Goal: Transaction & Acquisition: Purchase product/service

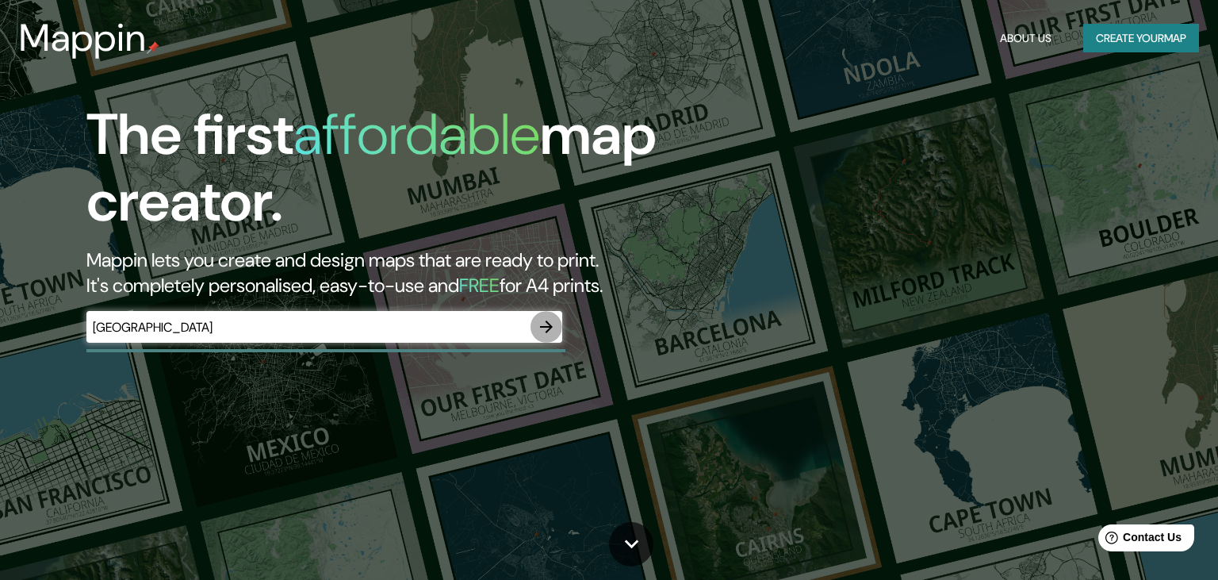
click at [555, 328] on icon "button" at bounding box center [546, 326] width 19 height 19
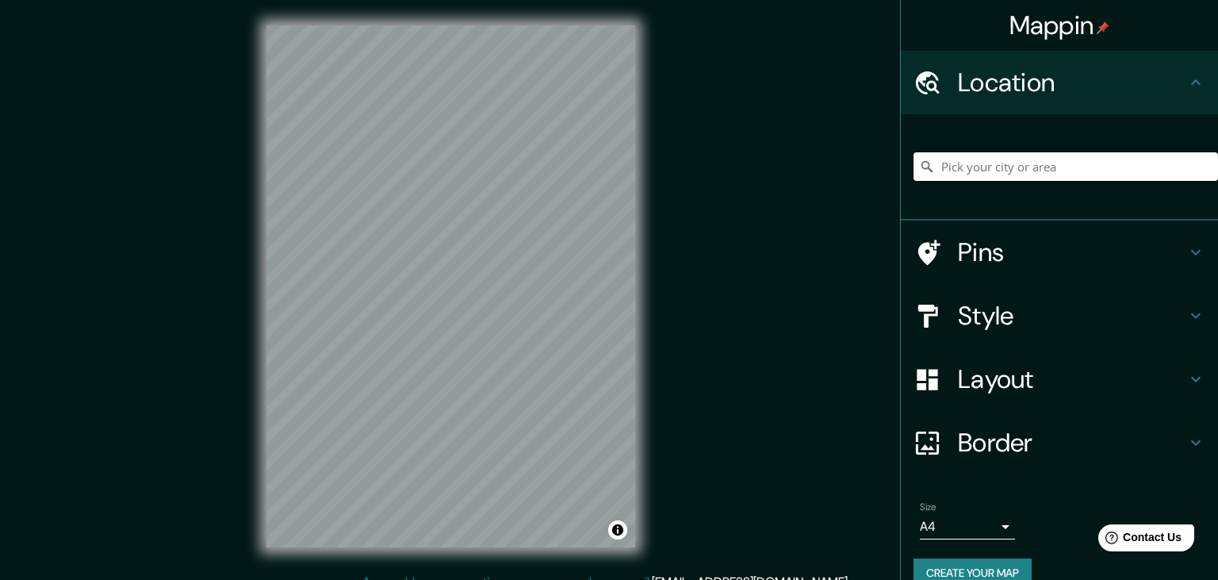
click at [991, 167] on input "Pick your city or area" at bounding box center [1066, 166] width 305 height 29
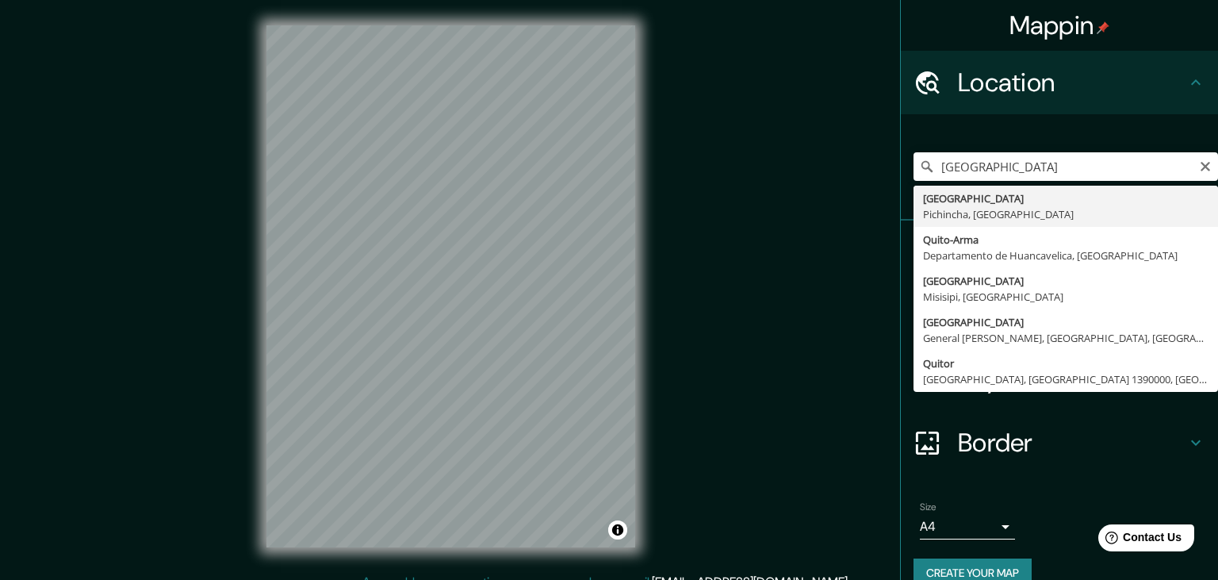
type input "[GEOGRAPHIC_DATA], [GEOGRAPHIC_DATA], [GEOGRAPHIC_DATA]"
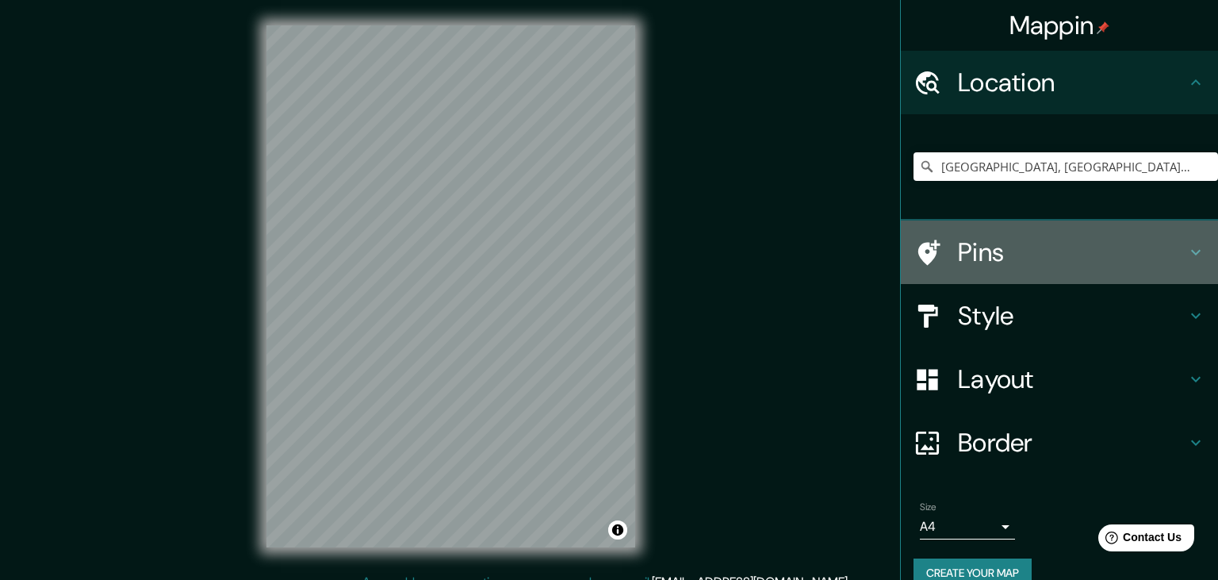
click at [1186, 245] on icon at bounding box center [1195, 252] width 19 height 19
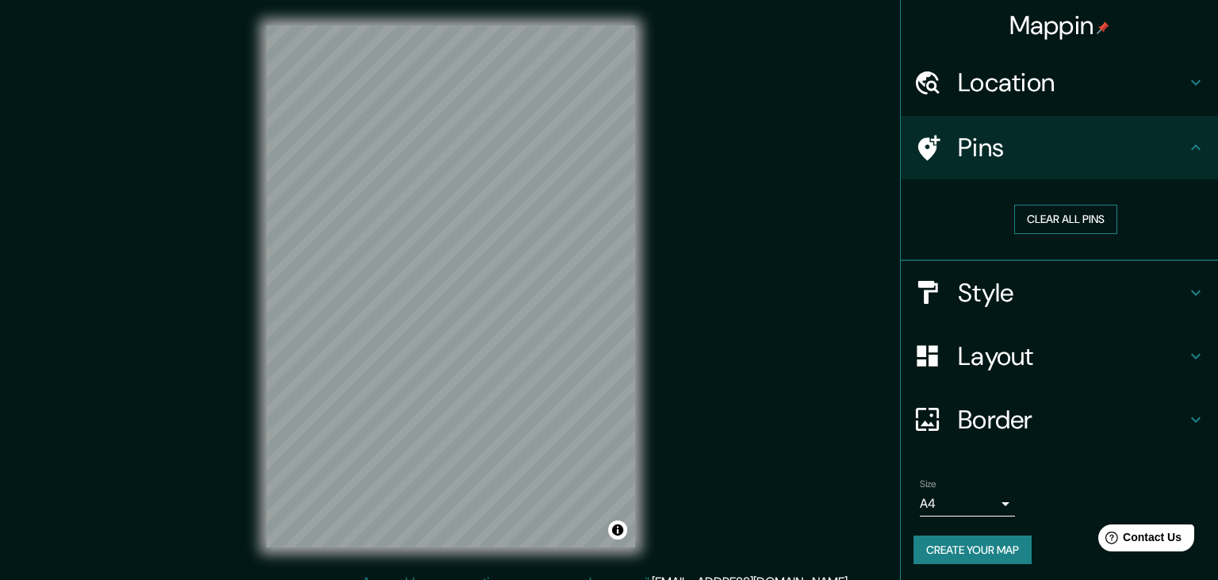
click at [1074, 225] on button "Clear all pins" at bounding box center [1065, 219] width 103 height 29
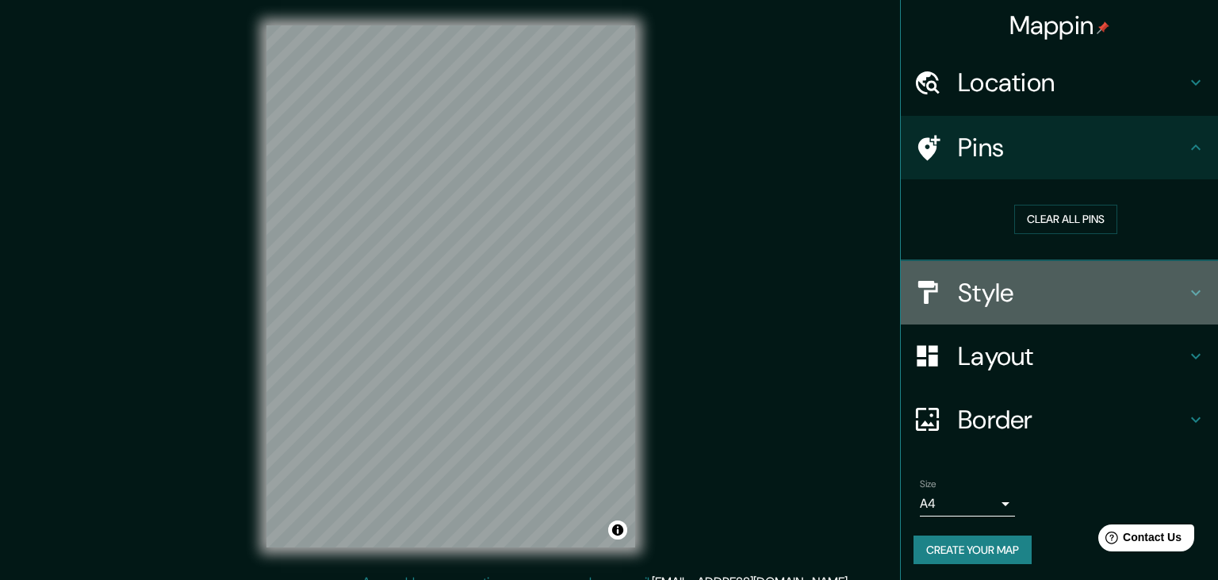
click at [1154, 285] on h4 "Style" at bounding box center [1072, 293] width 228 height 32
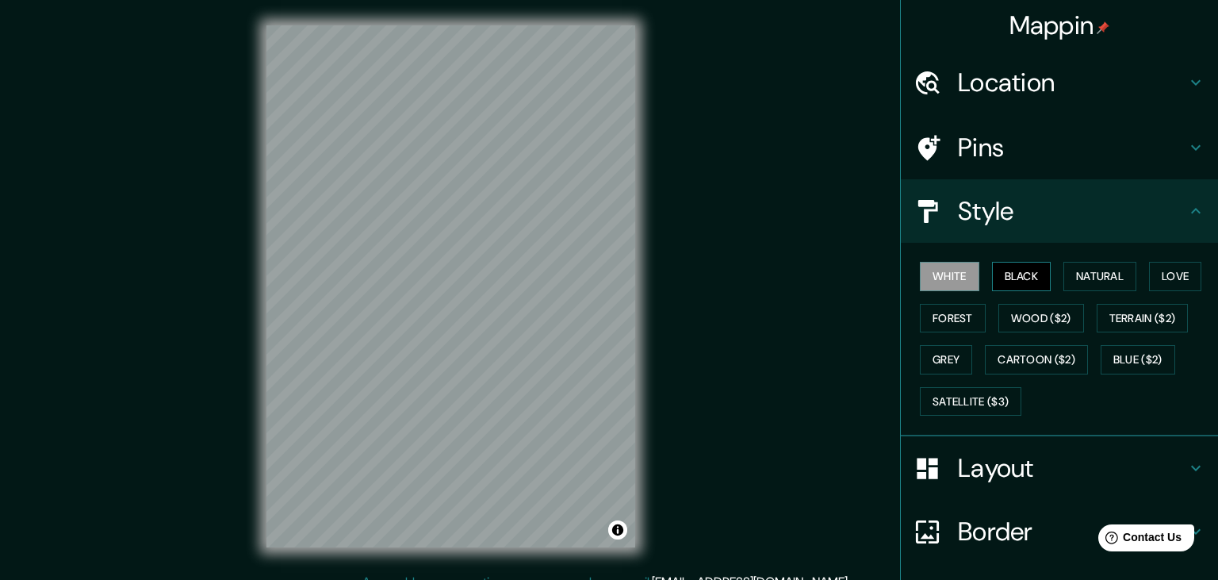
click at [1035, 277] on button "Black" at bounding box center [1021, 276] width 59 height 29
click at [1073, 273] on button "Natural" at bounding box center [1099, 276] width 73 height 29
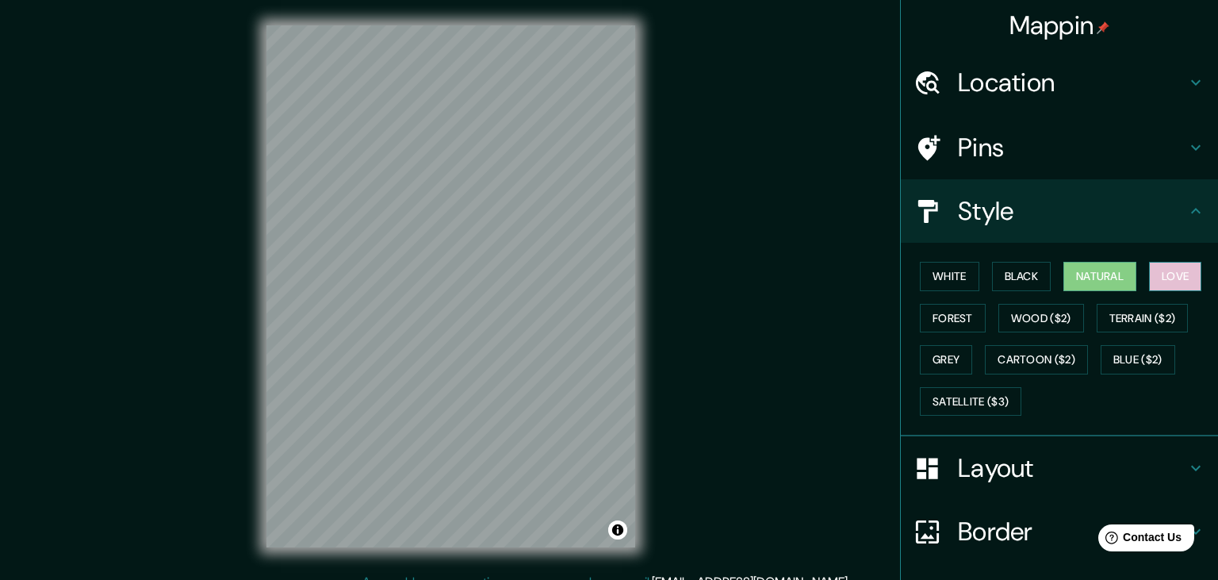
click at [1169, 270] on button "Love" at bounding box center [1175, 276] width 52 height 29
click at [975, 284] on button "White" at bounding box center [949, 276] width 59 height 29
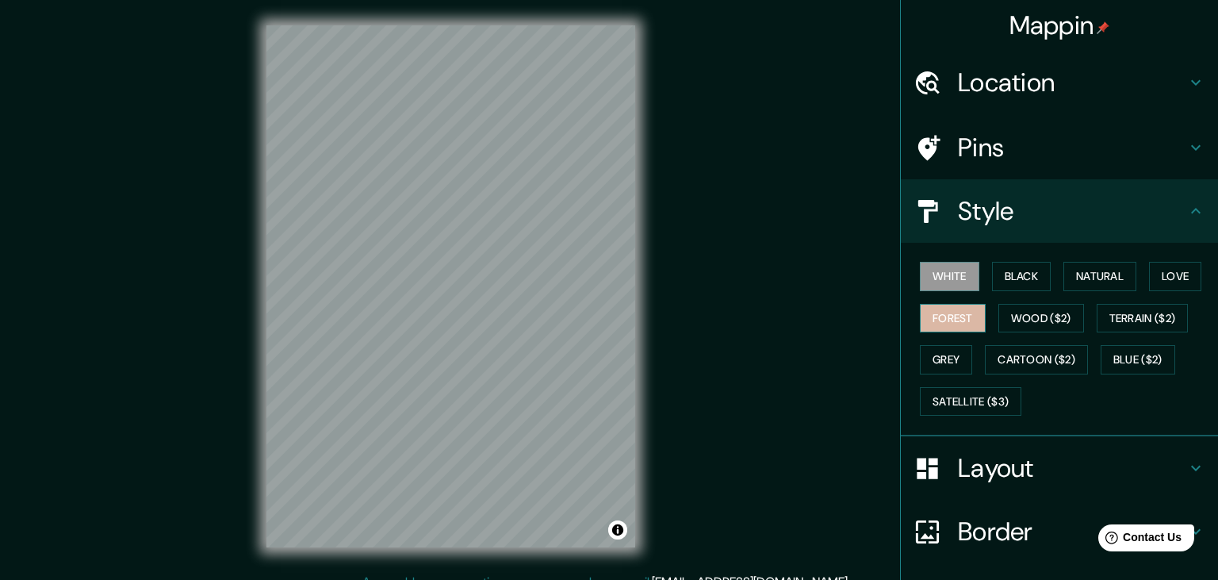
click at [972, 314] on button "Forest" at bounding box center [953, 318] width 66 height 29
click at [955, 358] on button "Grey" at bounding box center [946, 359] width 52 height 29
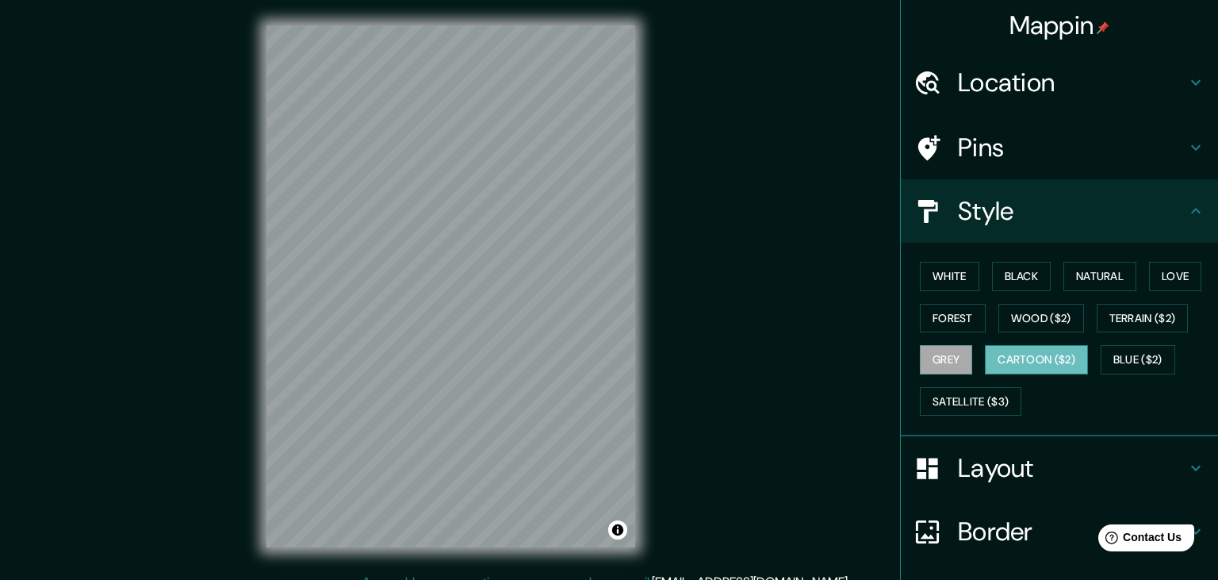
click at [1024, 358] on button "Cartoon ($2)" at bounding box center [1036, 359] width 103 height 29
click at [1137, 362] on button "Blue ($2)" at bounding box center [1138, 359] width 75 height 29
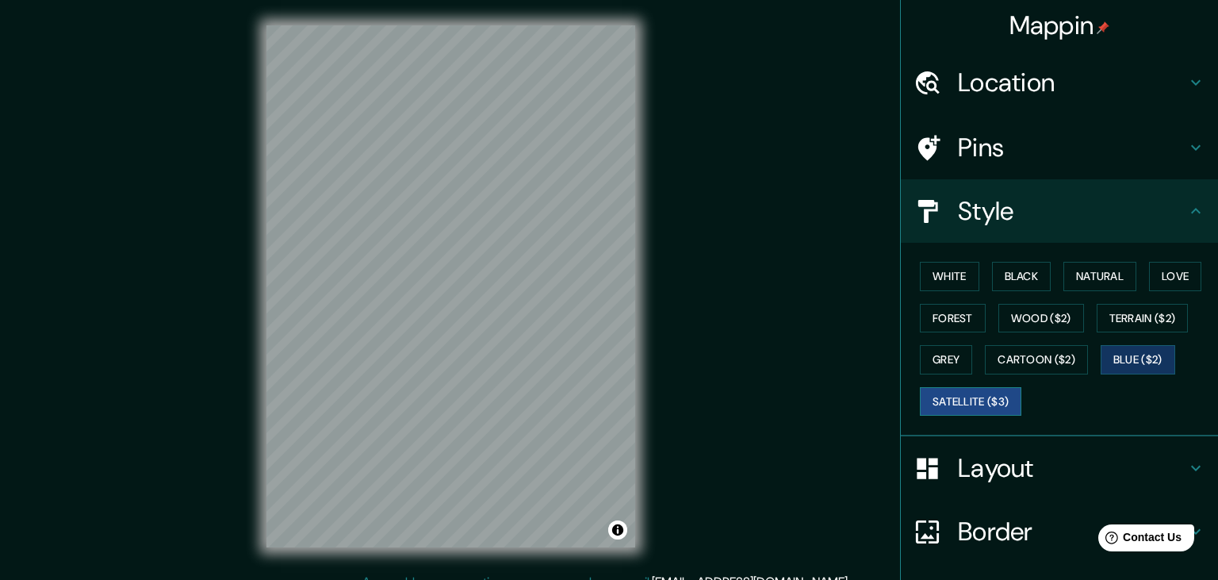
click at [986, 397] on button "Satellite ($3)" at bounding box center [971, 401] width 102 height 29
click at [1023, 277] on button "Black" at bounding box center [1021, 276] width 59 height 29
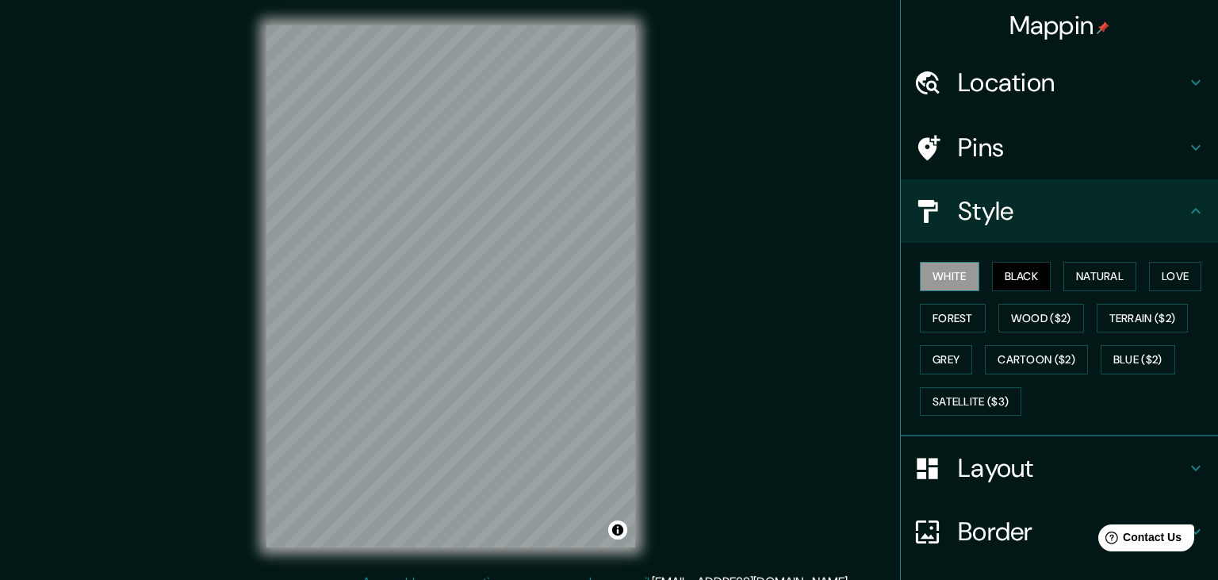
click at [975, 268] on button "White" at bounding box center [949, 276] width 59 height 29
click at [1172, 270] on button "Love" at bounding box center [1175, 276] width 52 height 29
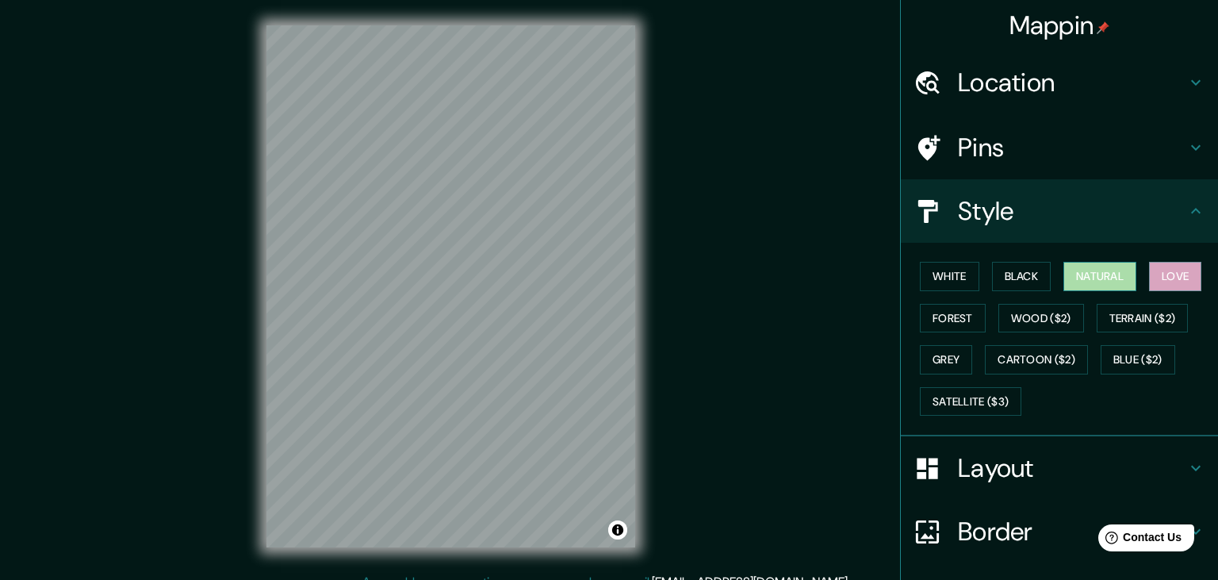
click at [1113, 271] on button "Natural" at bounding box center [1099, 276] width 73 height 29
click at [1175, 273] on button "Love" at bounding box center [1175, 276] width 52 height 29
click at [964, 285] on button "White" at bounding box center [949, 276] width 59 height 29
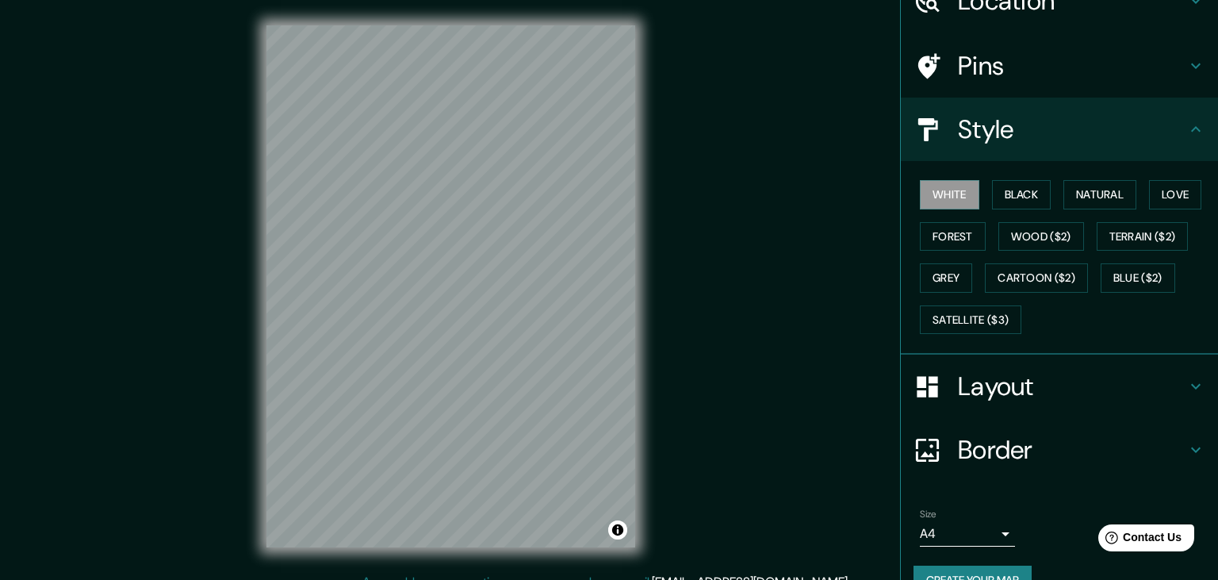
scroll to position [113, 0]
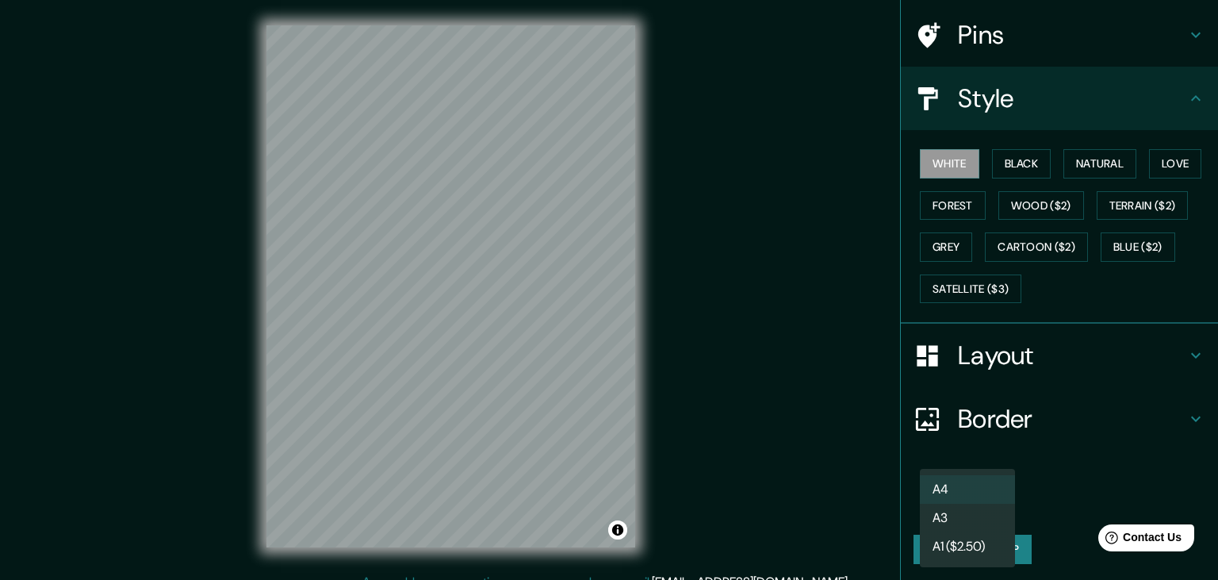
click at [1005, 500] on body "Mappin Location [GEOGRAPHIC_DATA], [GEOGRAPHIC_DATA], [GEOGRAPHIC_DATA] Pins St…" at bounding box center [609, 290] width 1218 height 580
click at [950, 513] on li "A3" at bounding box center [967, 518] width 95 height 29
click at [1075, 525] on div "Size A3 a4 Create your map" at bounding box center [1060, 523] width 292 height 105
click at [1074, 473] on div "Size A3 a4" at bounding box center [1060, 496] width 292 height 51
click at [1001, 377] on div "Layout" at bounding box center [1059, 355] width 317 height 63
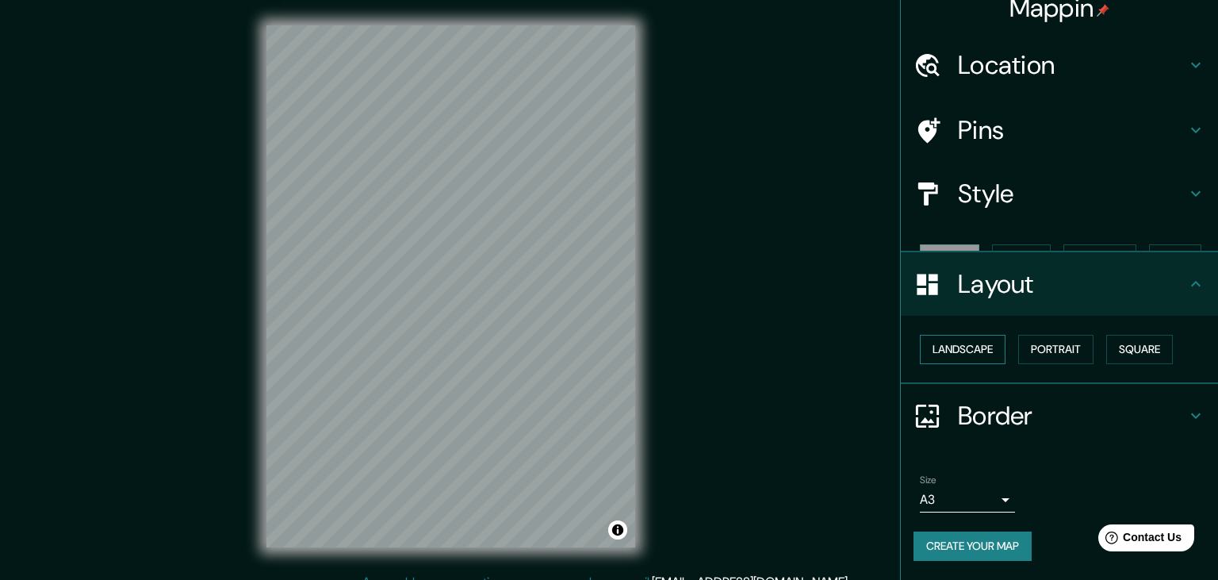
scroll to position [0, 0]
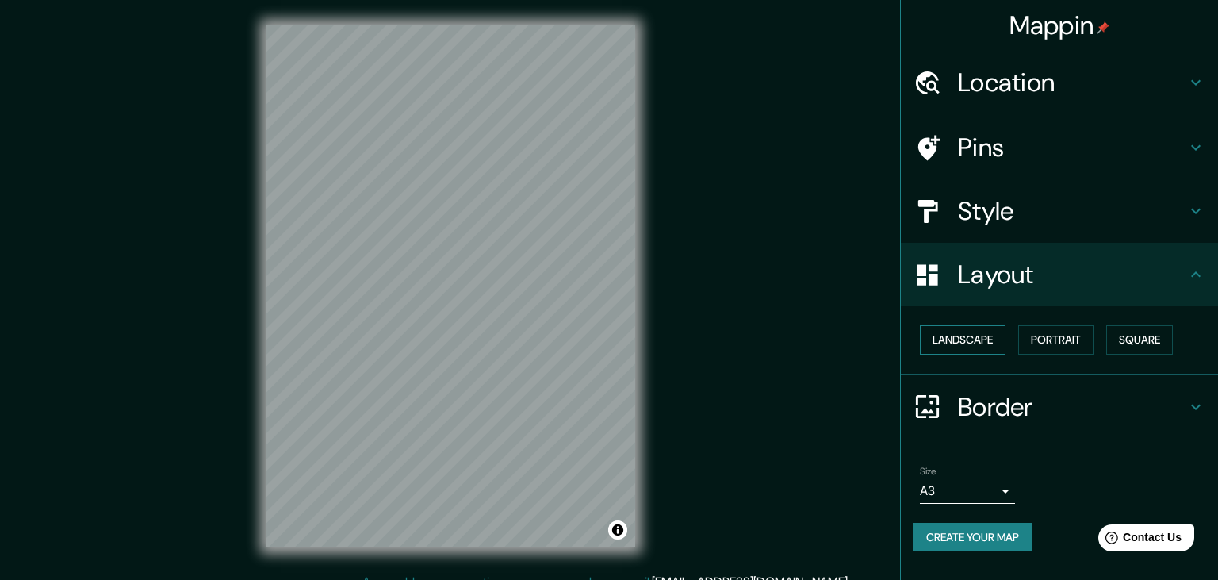
click at [973, 339] on button "Landscape" at bounding box center [963, 339] width 86 height 29
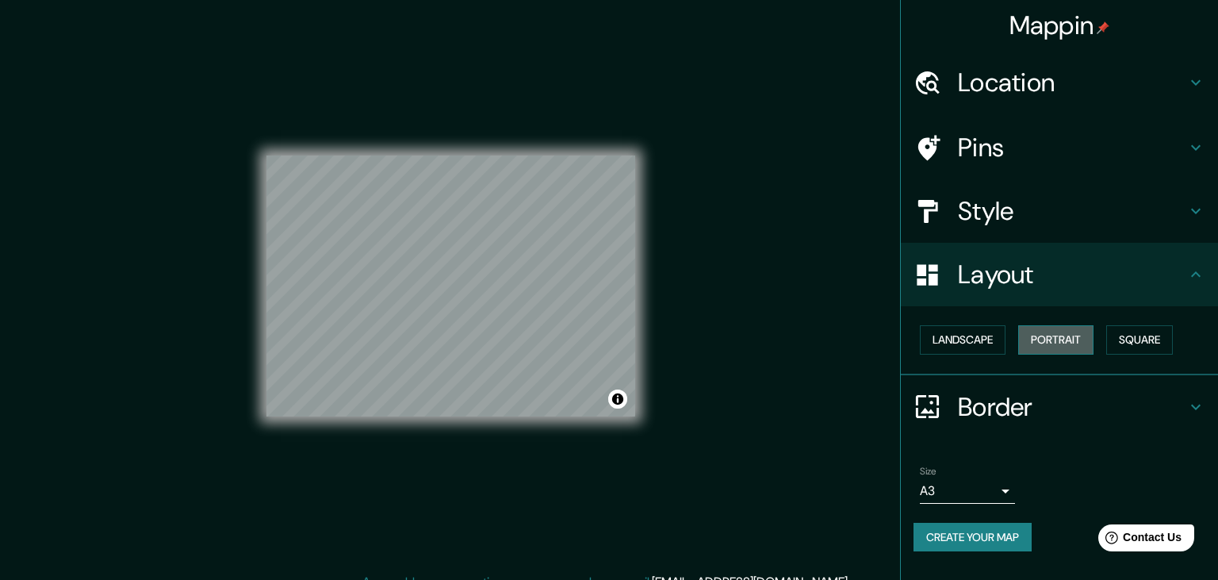
click at [1058, 335] on button "Portrait" at bounding box center [1055, 339] width 75 height 29
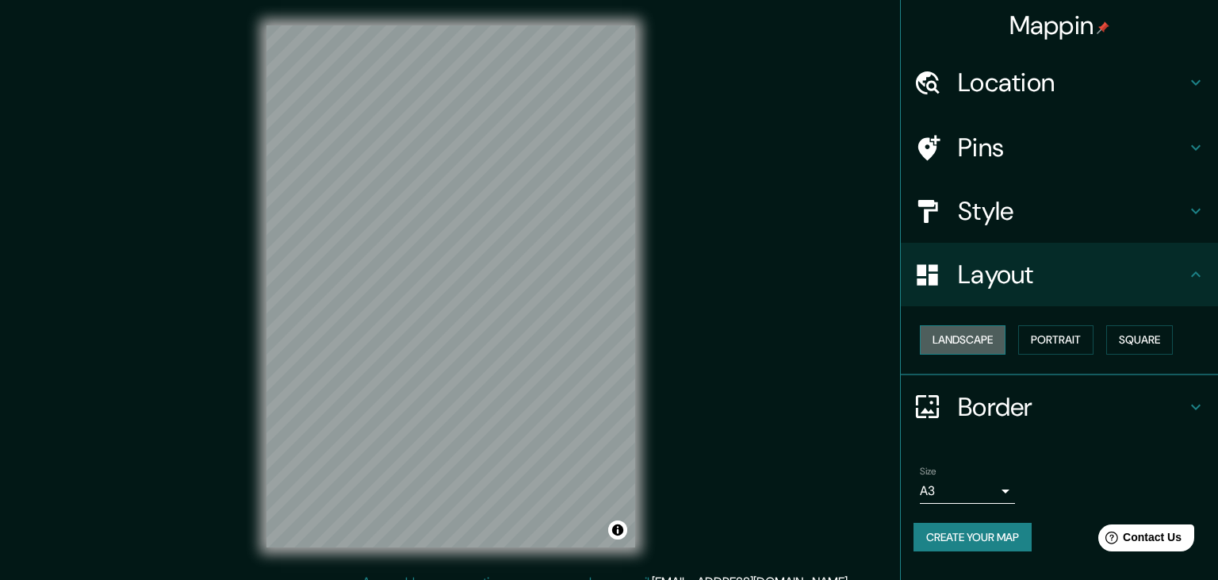
click at [965, 339] on button "Landscape" at bounding box center [963, 339] width 86 height 29
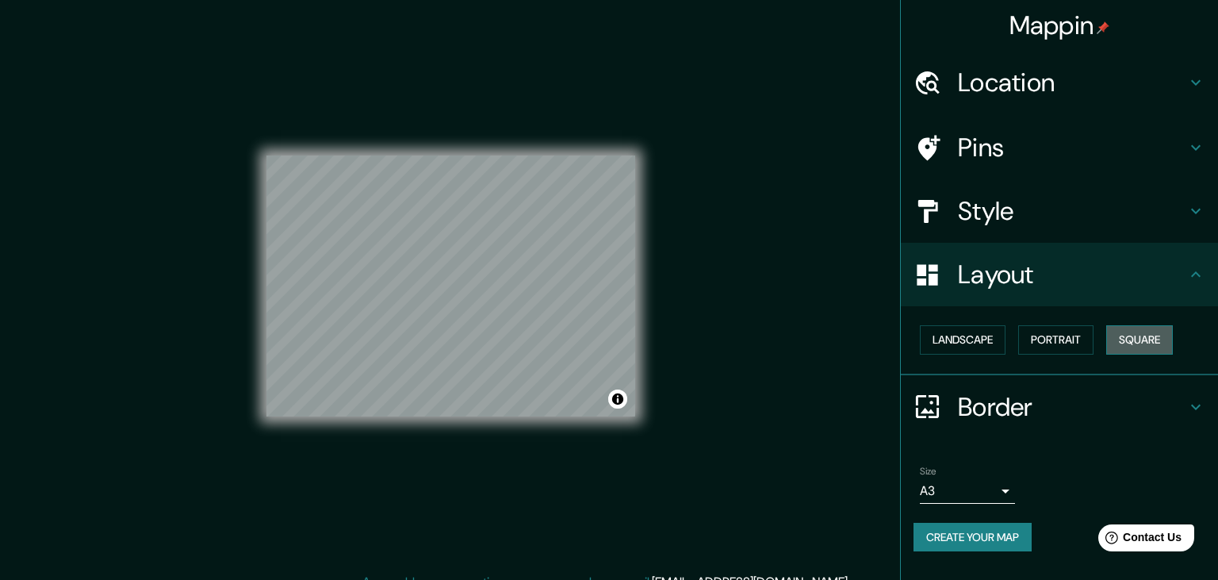
click at [1129, 340] on button "Square" at bounding box center [1139, 339] width 67 height 29
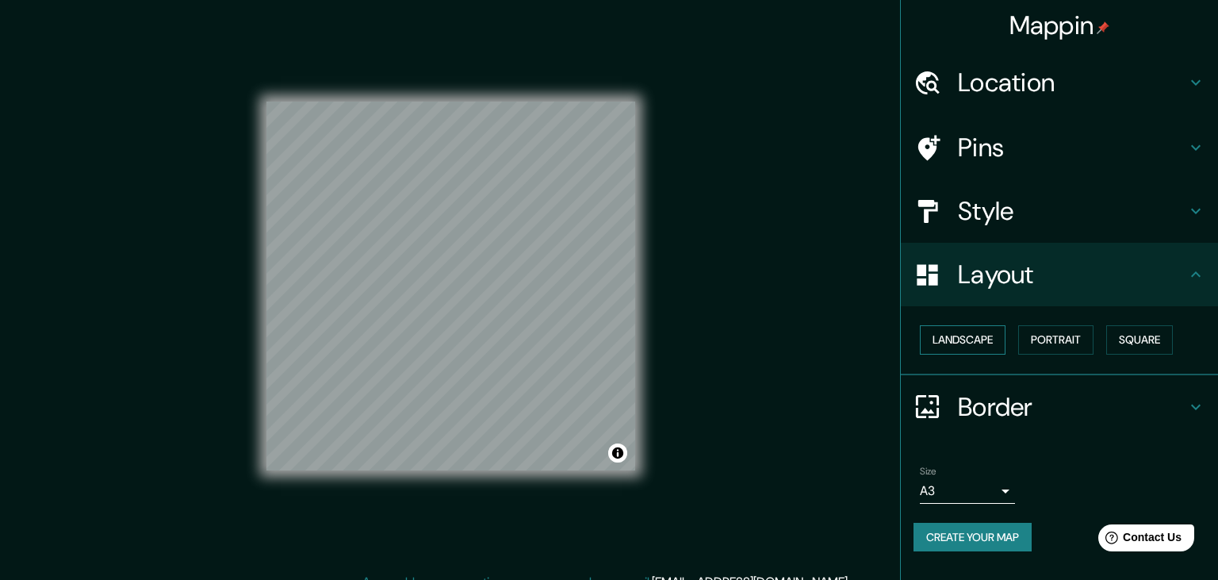
click at [978, 340] on button "Landscape" at bounding box center [963, 339] width 86 height 29
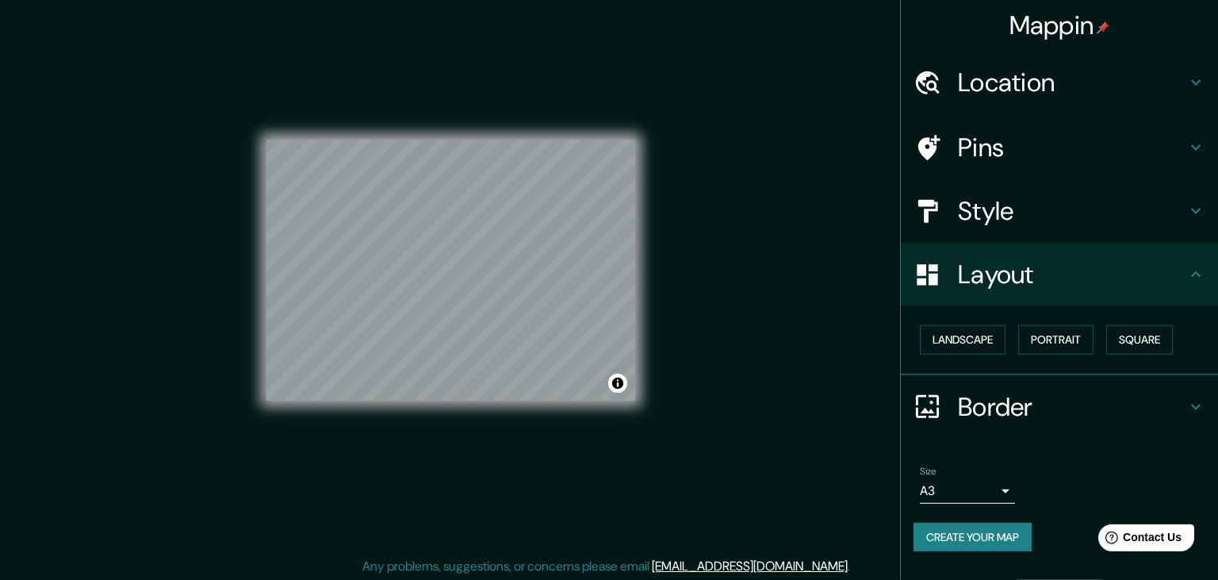
scroll to position [18, 0]
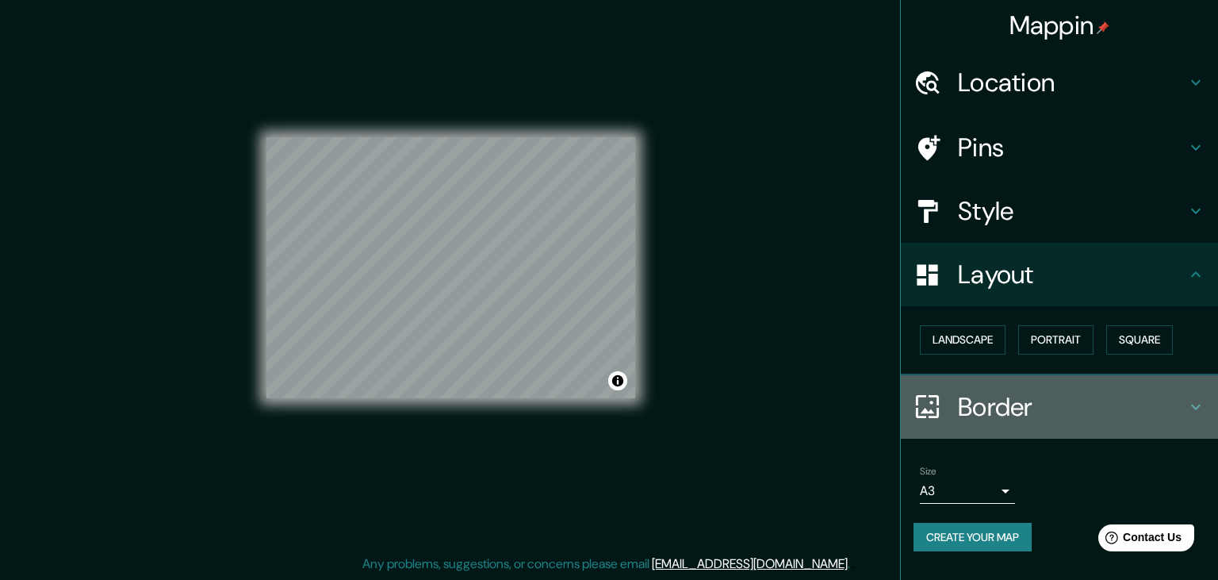
click at [1001, 396] on h4 "Border" at bounding box center [1072, 407] width 228 height 32
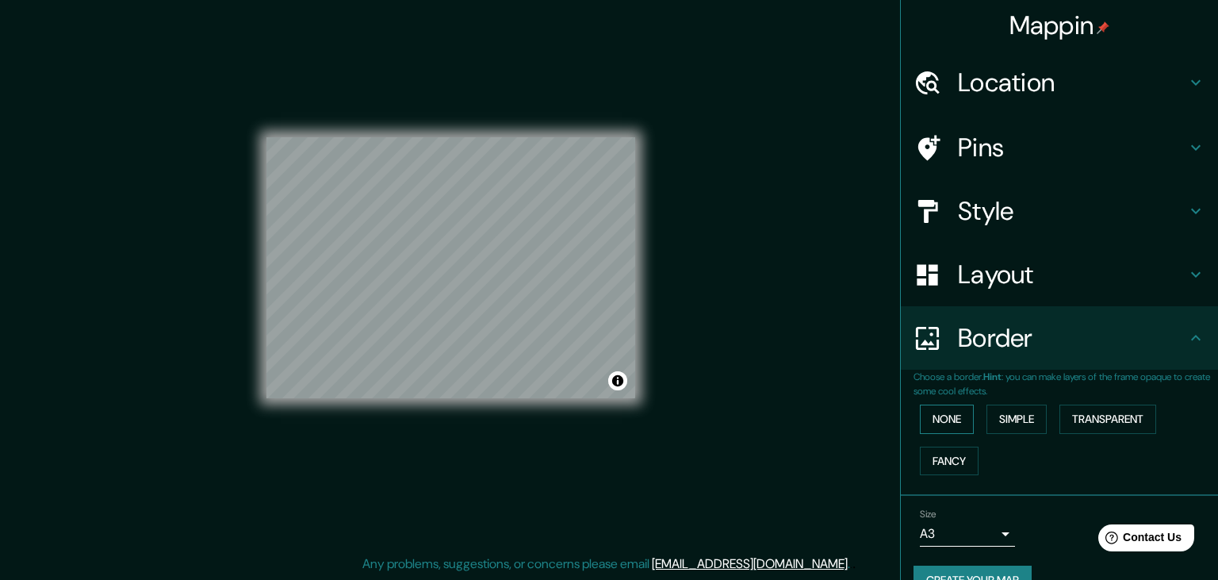
click at [958, 419] on button "None" at bounding box center [947, 418] width 54 height 29
click at [1008, 414] on button "Simple" at bounding box center [1017, 418] width 60 height 29
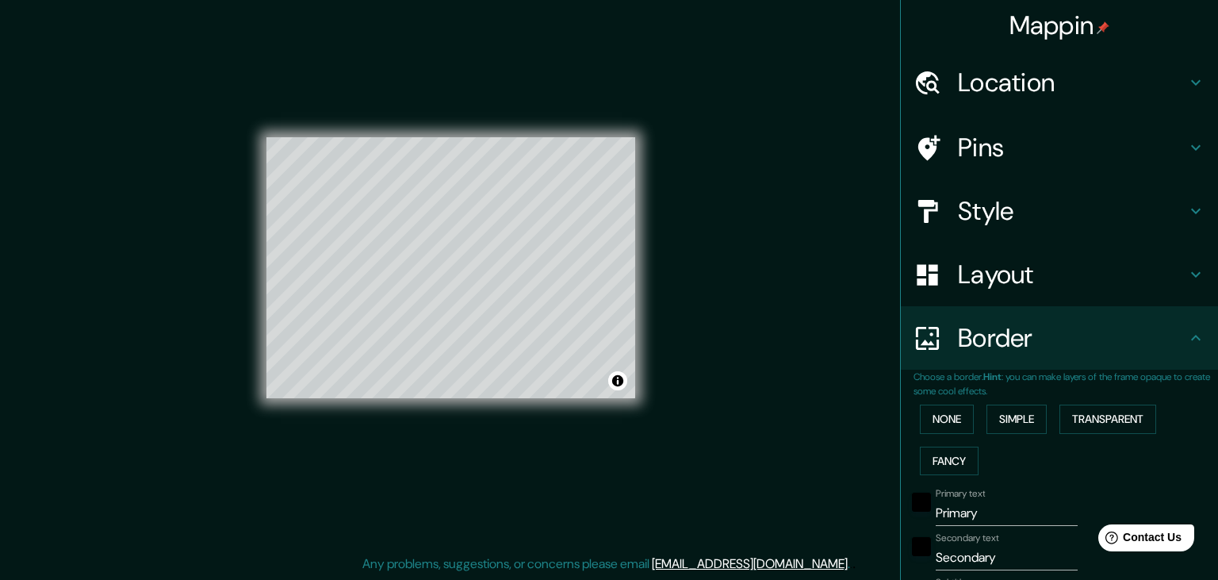
click at [1063, 417] on div "None Simple Transparent Fancy" at bounding box center [1066, 439] width 305 height 83
click at [1096, 417] on button "Transparent" at bounding box center [1108, 418] width 97 height 29
click at [947, 453] on button "Fancy" at bounding box center [949, 460] width 59 height 29
click at [937, 398] on div "None Simple Transparent Fancy" at bounding box center [1066, 439] width 305 height 83
click at [944, 408] on button "None" at bounding box center [947, 418] width 54 height 29
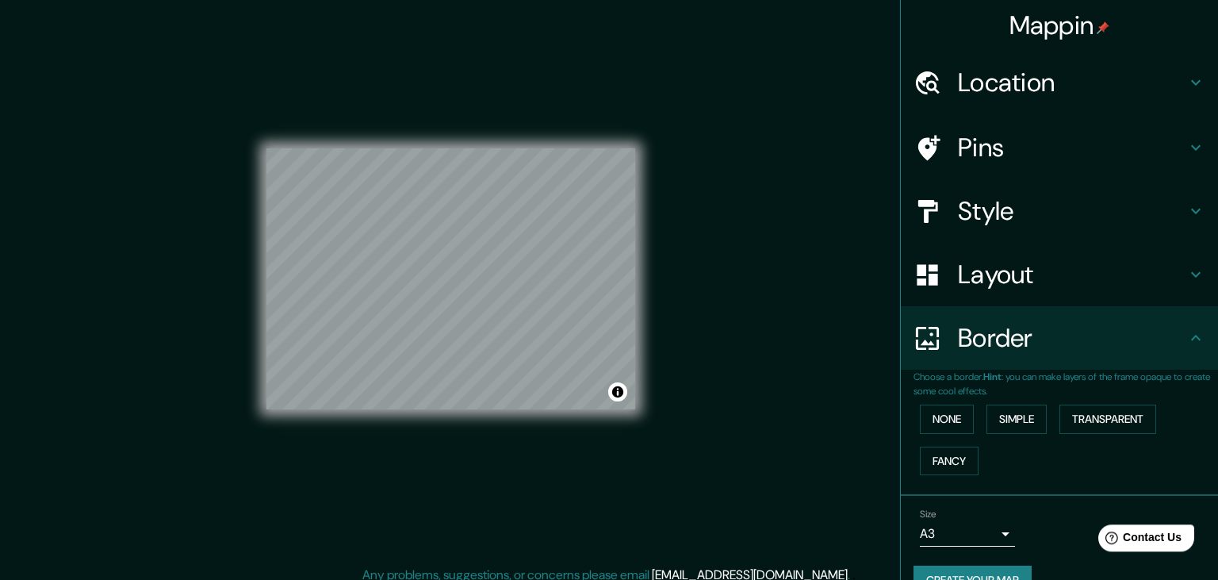
scroll to position [0, 0]
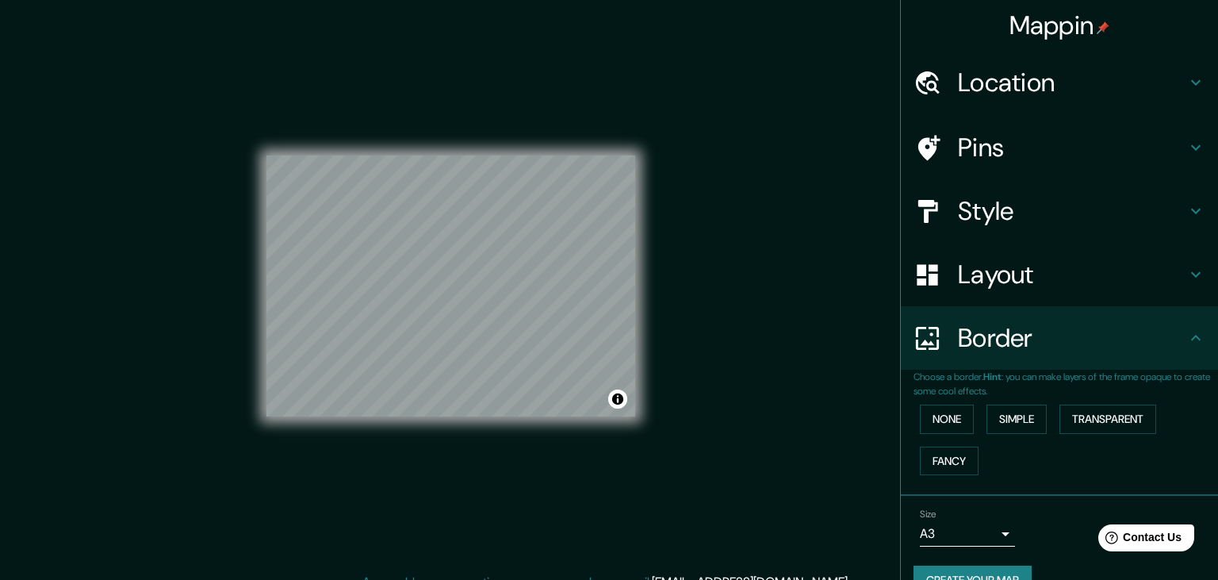
click at [1026, 151] on h4 "Pins" at bounding box center [1072, 148] width 228 height 32
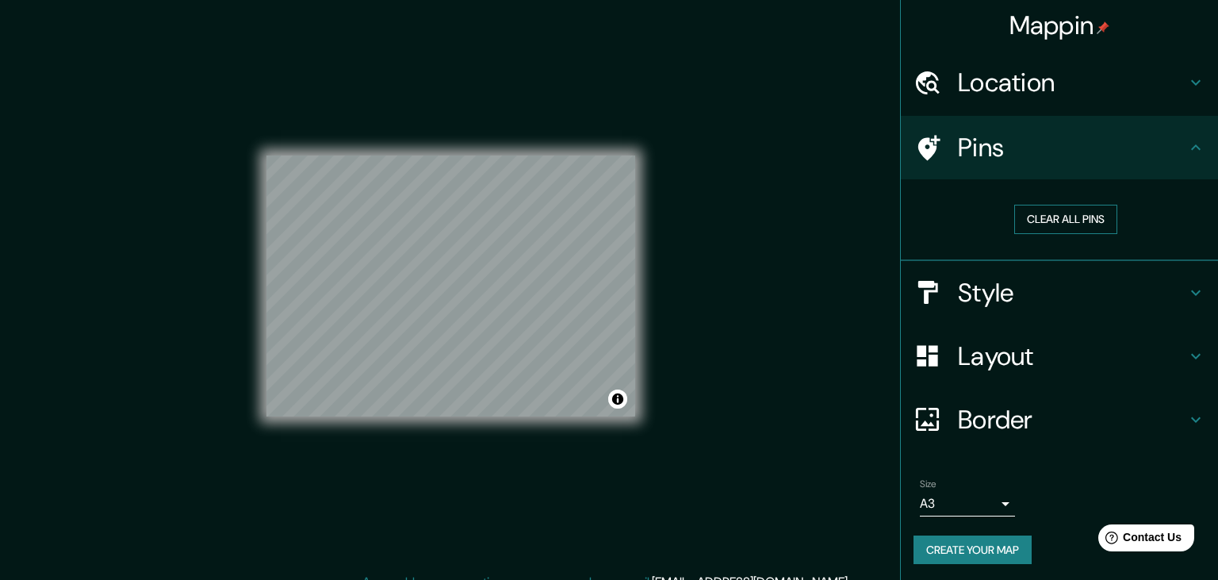
click at [1064, 224] on button "Clear all pins" at bounding box center [1065, 219] width 103 height 29
click at [1011, 297] on h4 "Style" at bounding box center [1072, 293] width 228 height 32
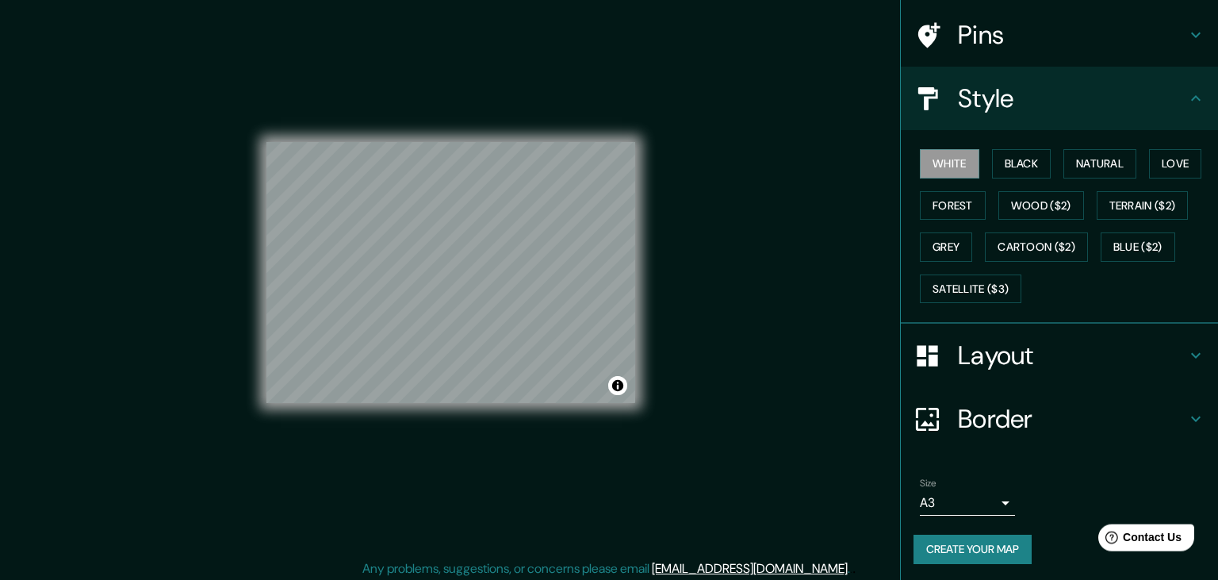
scroll to position [18, 0]
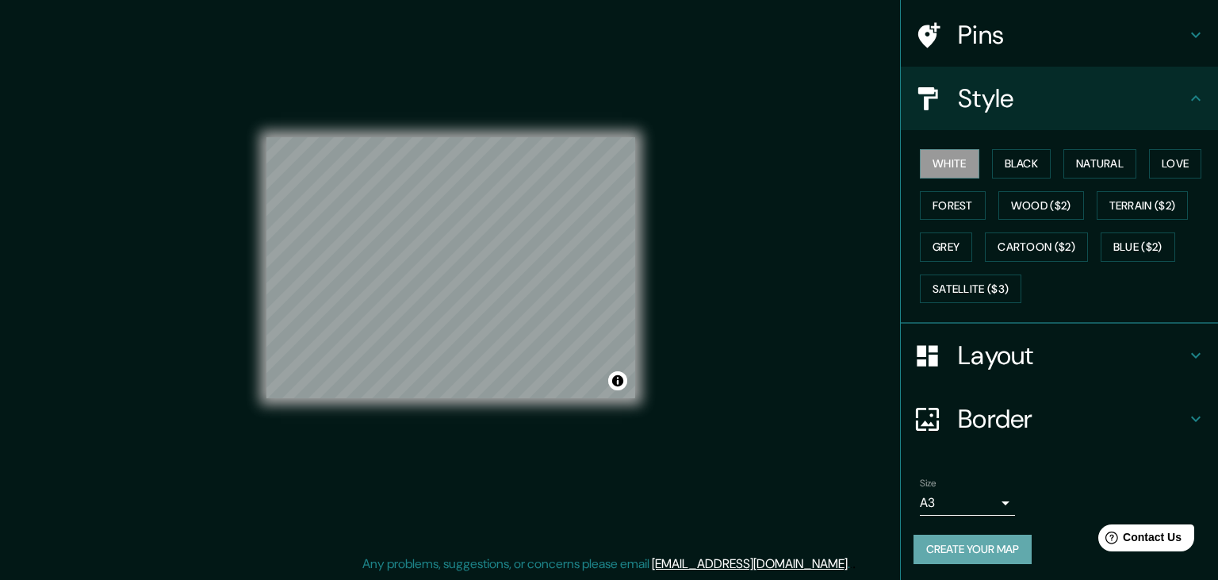
click at [984, 541] on button "Create your map" at bounding box center [973, 549] width 118 height 29
click at [1017, 550] on div "Create your map" at bounding box center [1060, 549] width 292 height 29
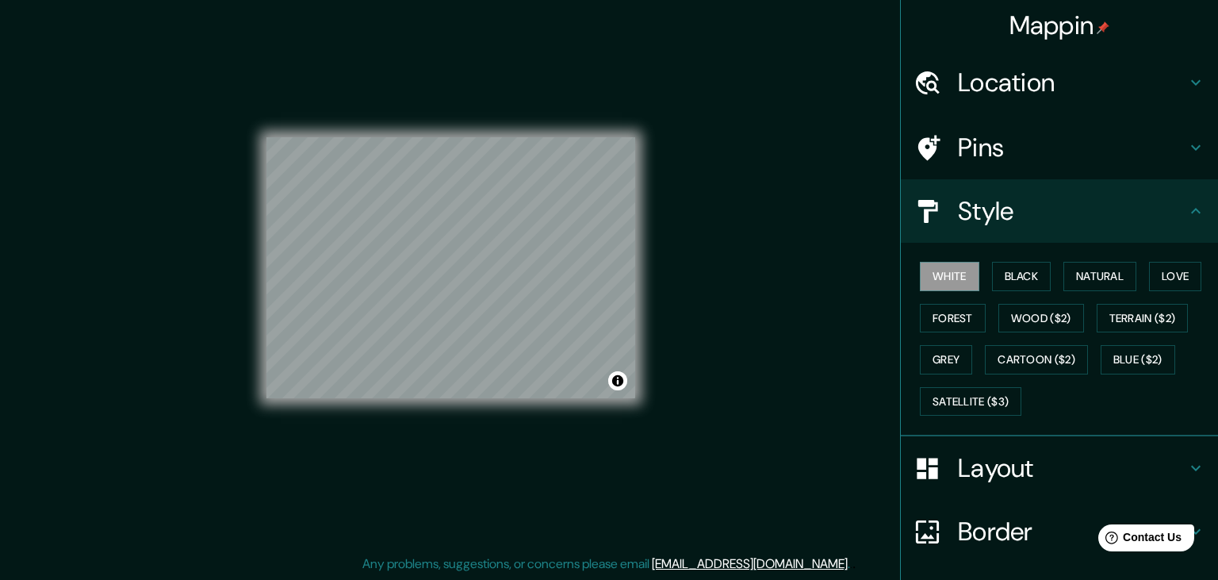
click at [420, 423] on div "© Mapbox © OpenStreetMap Improve this map" at bounding box center [450, 268] width 369 height 522
click at [650, 240] on div "© Mapbox © OpenStreetMap Improve this map" at bounding box center [451, 268] width 420 height 573
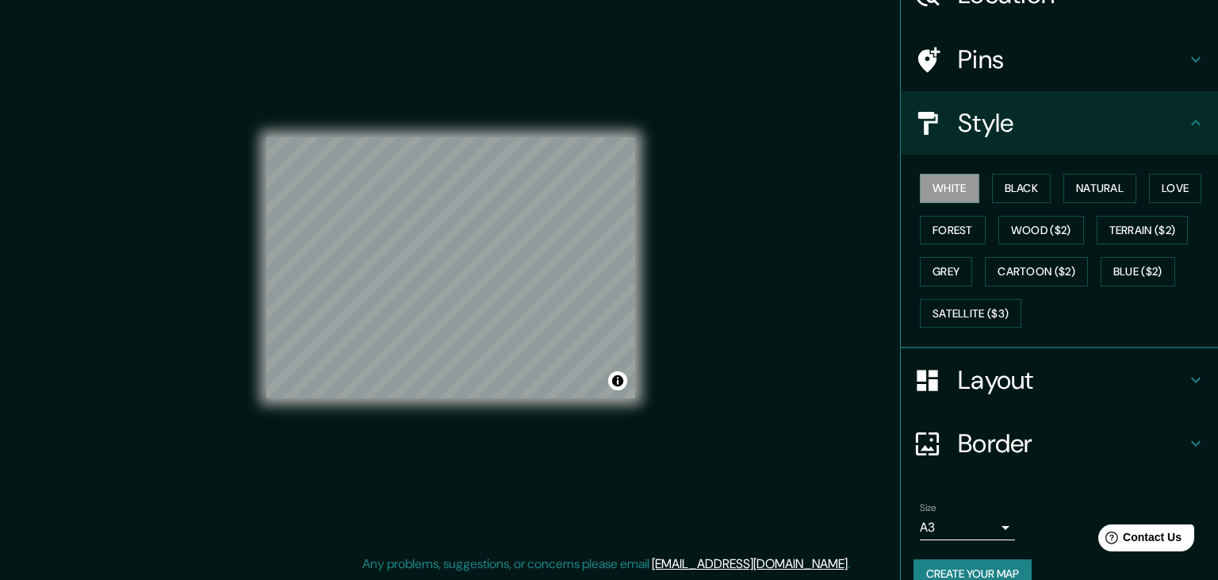
scroll to position [113, 0]
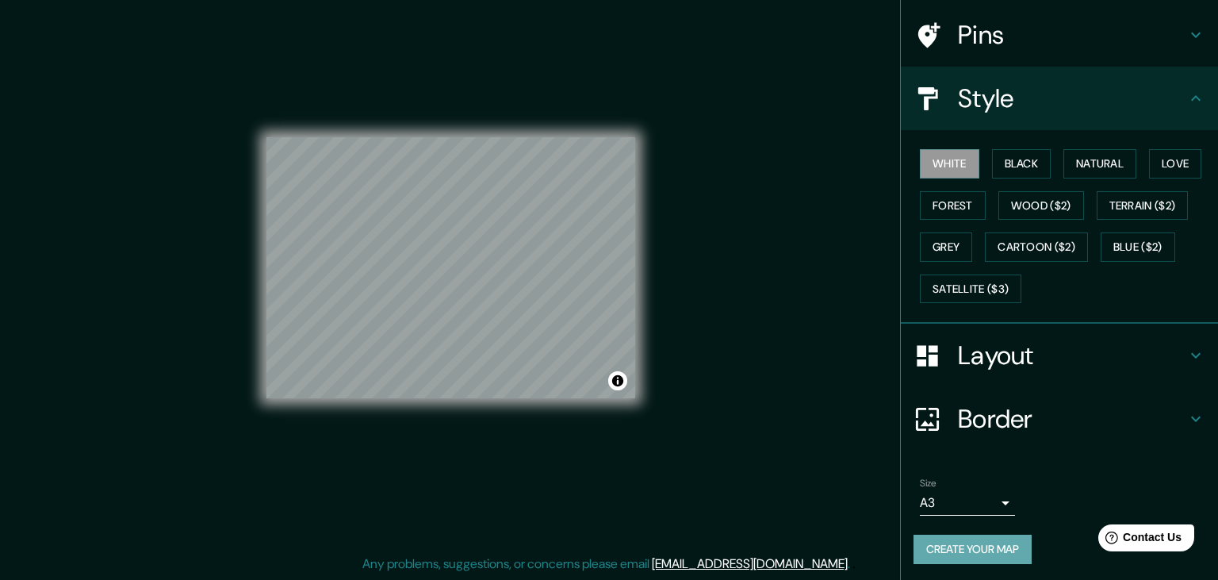
click at [1000, 548] on button "Create your map" at bounding box center [973, 549] width 118 height 29
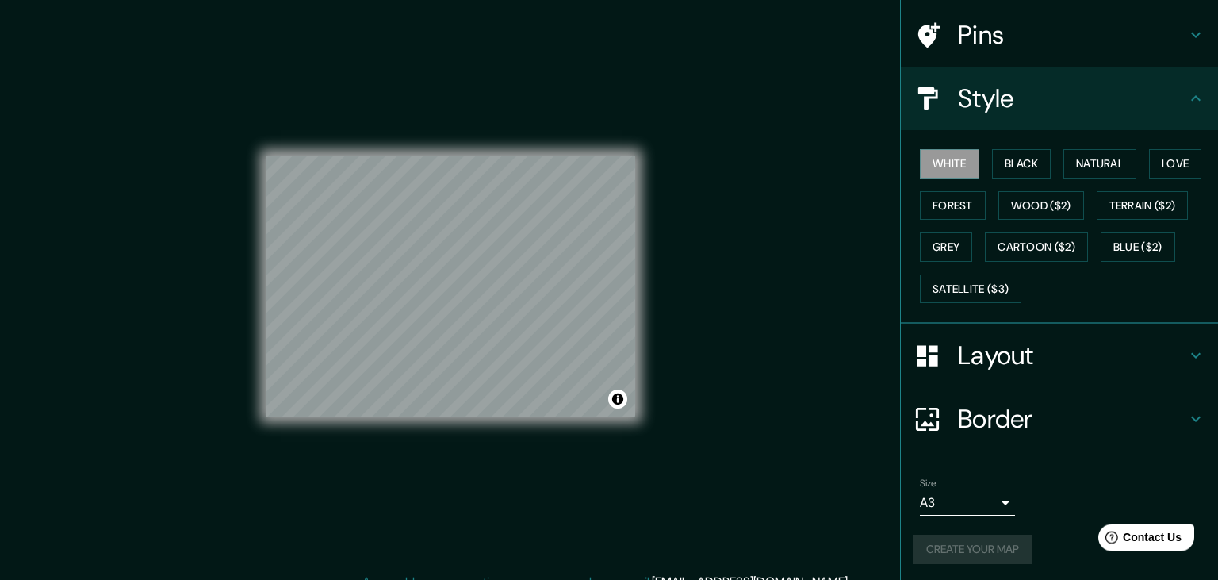
scroll to position [0, 0]
drag, startPoint x: 481, startPoint y: 450, endPoint x: 490, endPoint y: 436, distance: 16.5
click at [484, 446] on div "© Mapbox © OpenStreetMap Improve this map" at bounding box center [450, 286] width 369 height 522
click at [623, 404] on div "© Mapbox © OpenStreetMap Improve this map" at bounding box center [450, 285] width 369 height 261
click at [620, 403] on button "Toggle attribution" at bounding box center [617, 398] width 19 height 19
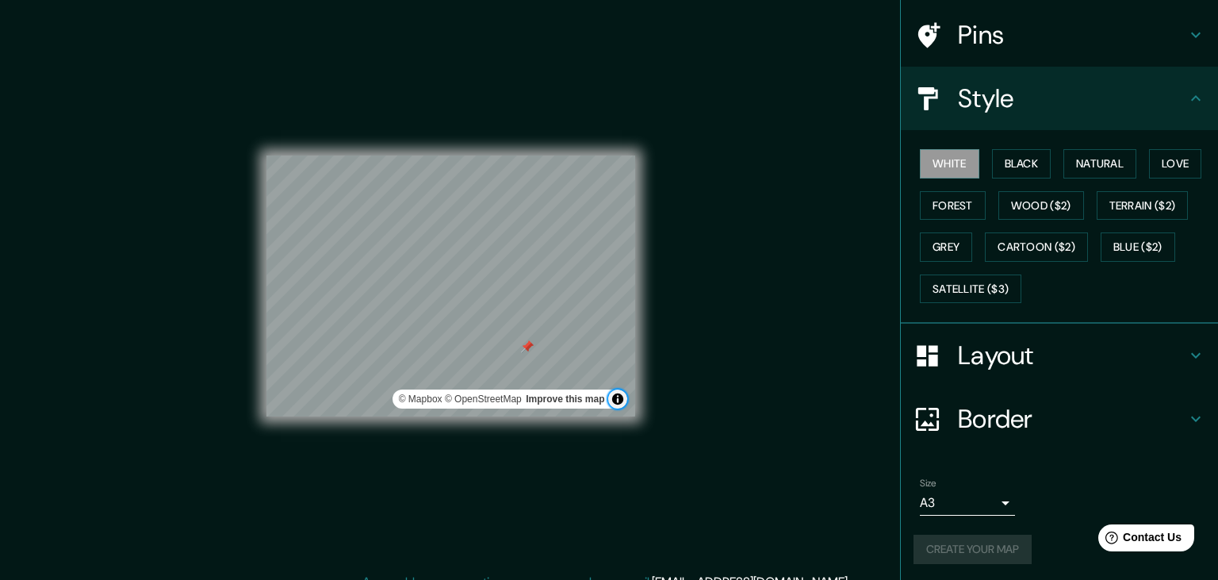
click at [619, 403] on button "Toggle attribution" at bounding box center [617, 398] width 19 height 19
click at [994, 493] on body "Mappin Location [GEOGRAPHIC_DATA], [GEOGRAPHIC_DATA], [GEOGRAPHIC_DATA] Pins St…" at bounding box center [609, 290] width 1218 height 580
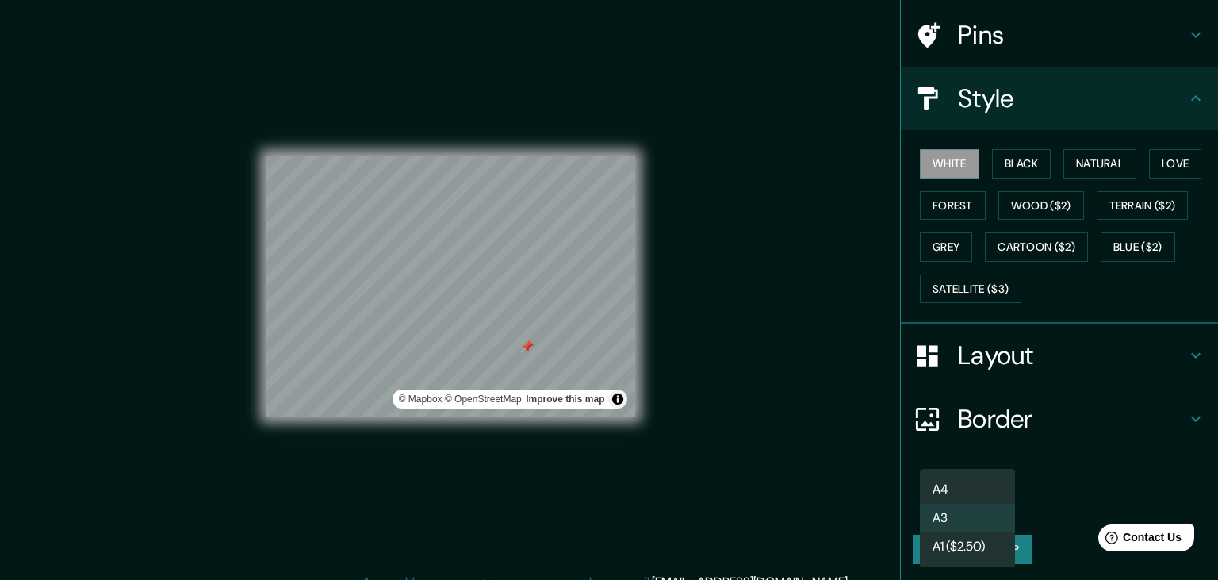
click at [963, 489] on li "A4" at bounding box center [967, 489] width 95 height 29
type input "single"
drag, startPoint x: 991, startPoint y: 557, endPoint x: 991, endPoint y: 546, distance: 11.1
click at [991, 557] on button "Create your map" at bounding box center [973, 549] width 118 height 29
click at [987, 547] on div "Create your map" at bounding box center [1060, 549] width 292 height 29
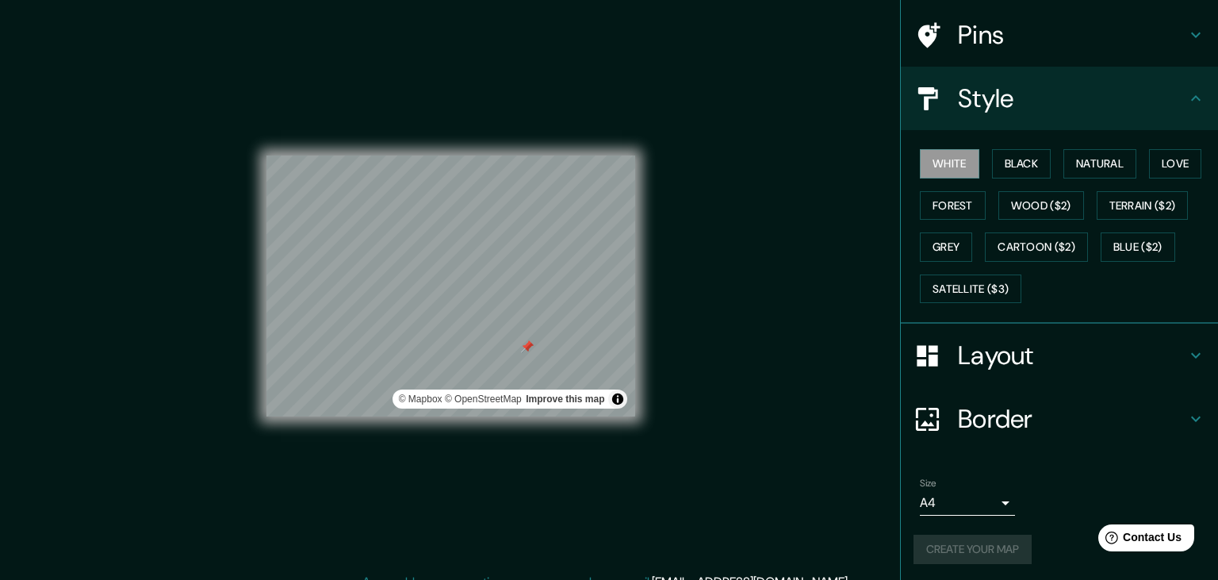
click at [988, 547] on div "Create your map" at bounding box center [1060, 549] width 292 height 29
click at [988, 548] on div "Create your map" at bounding box center [1060, 549] width 292 height 29
click at [994, 549] on div "Create your map" at bounding box center [1060, 549] width 292 height 29
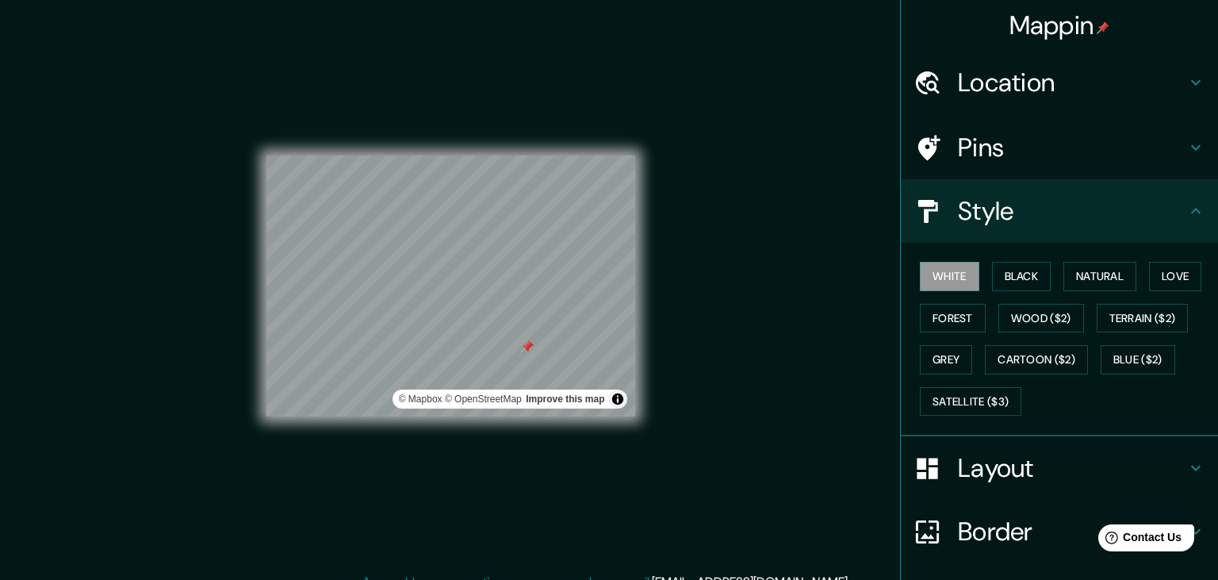
click at [1144, 102] on div "Location" at bounding box center [1059, 82] width 317 height 63
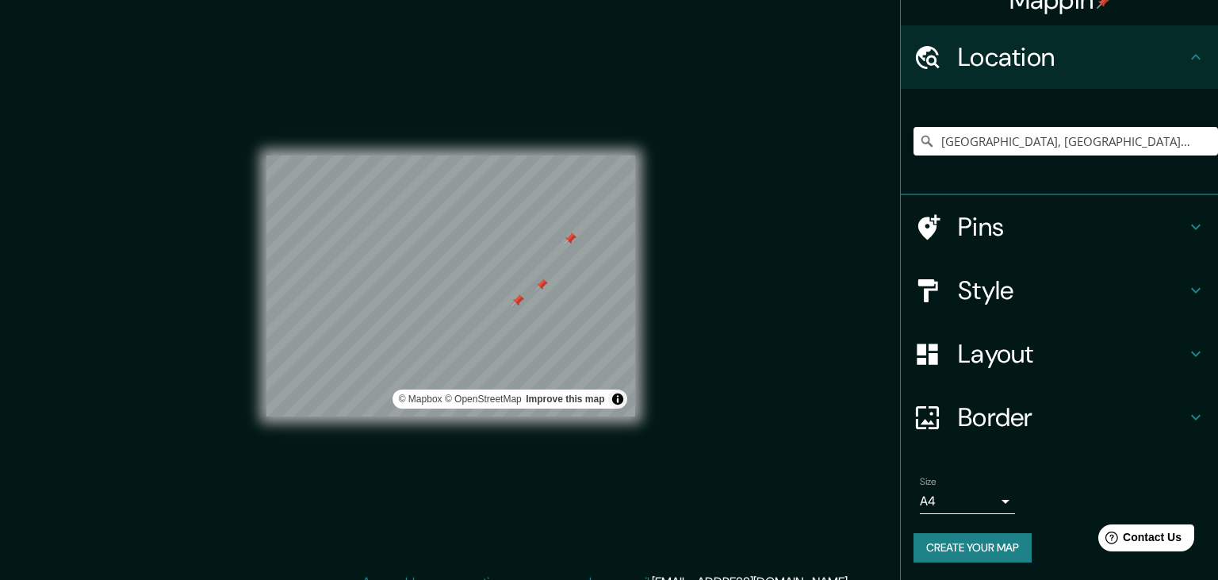
scroll to position [18, 0]
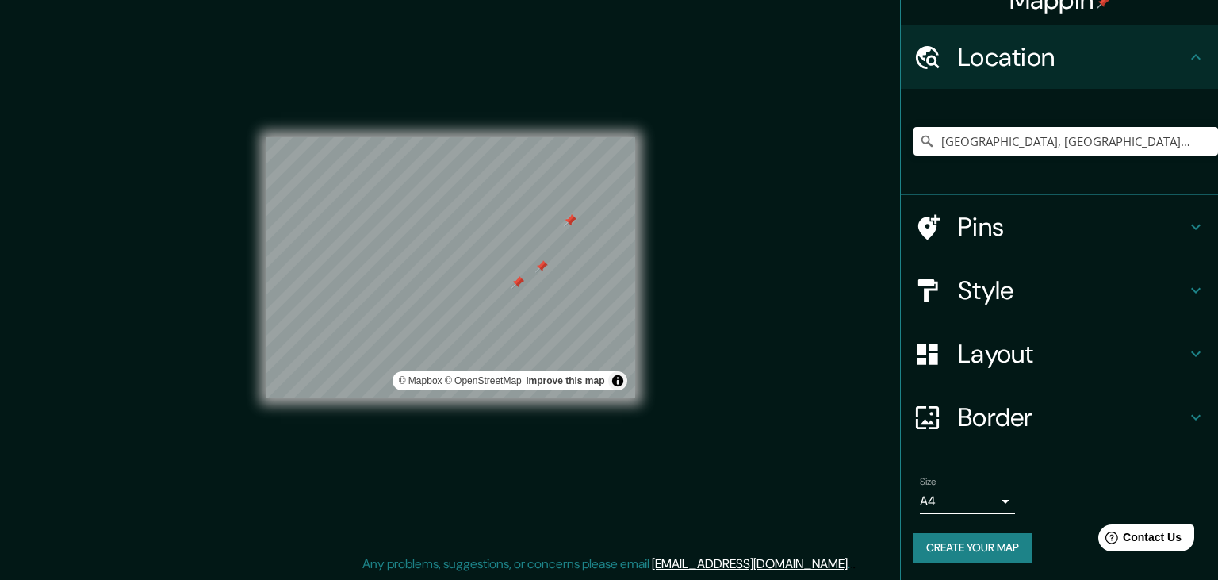
click at [1006, 412] on h4 "Border" at bounding box center [1072, 417] width 228 height 32
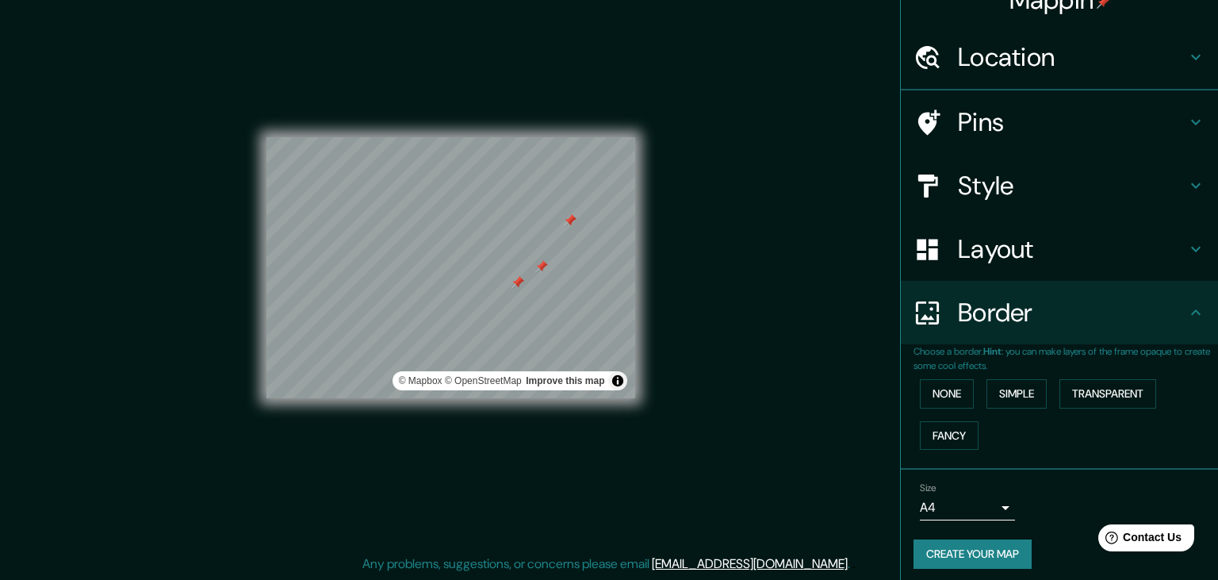
scroll to position [0, 0]
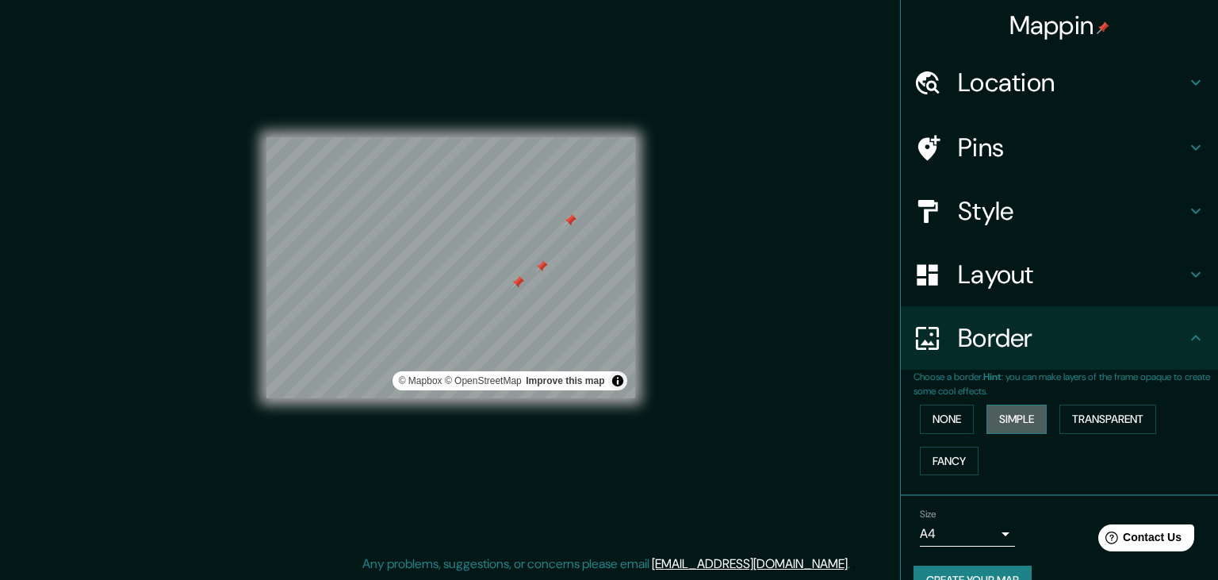
drag, startPoint x: 998, startPoint y: 427, endPoint x: 1007, endPoint y: 420, distance: 11.9
click at [998, 427] on button "Simple" at bounding box center [1017, 418] width 60 height 29
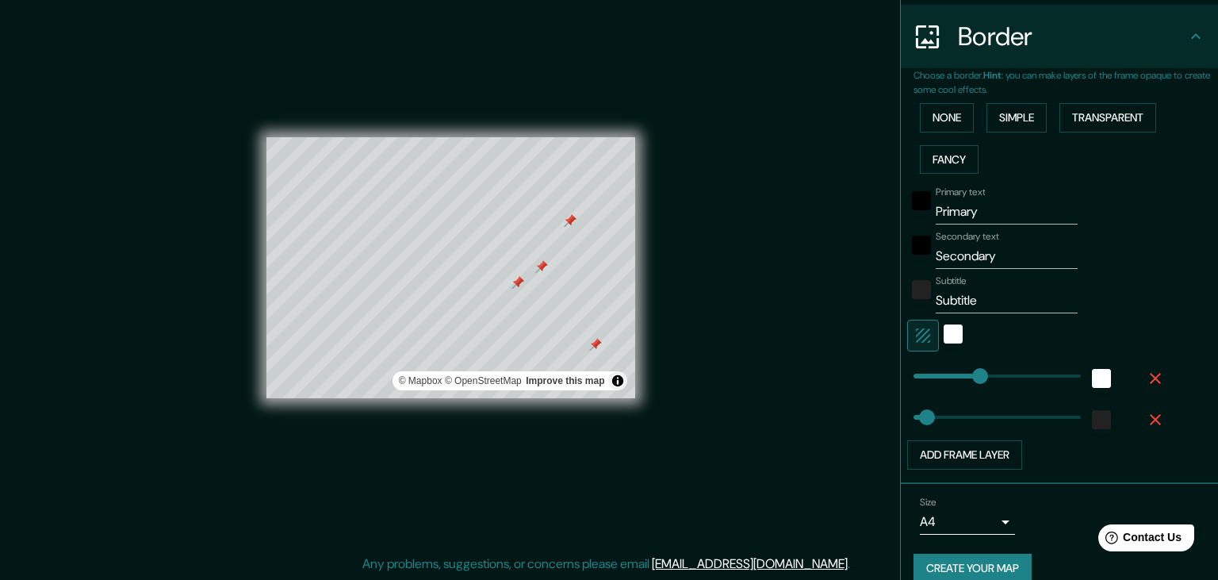
scroll to position [320, 0]
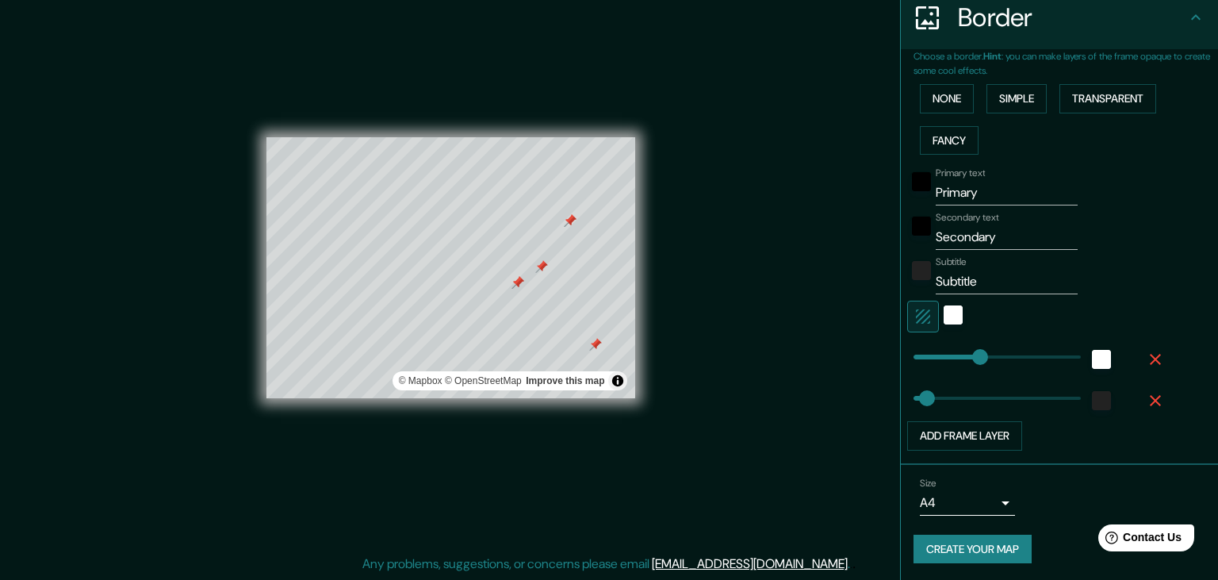
click at [988, 552] on button "Create your map" at bounding box center [973, 549] width 118 height 29
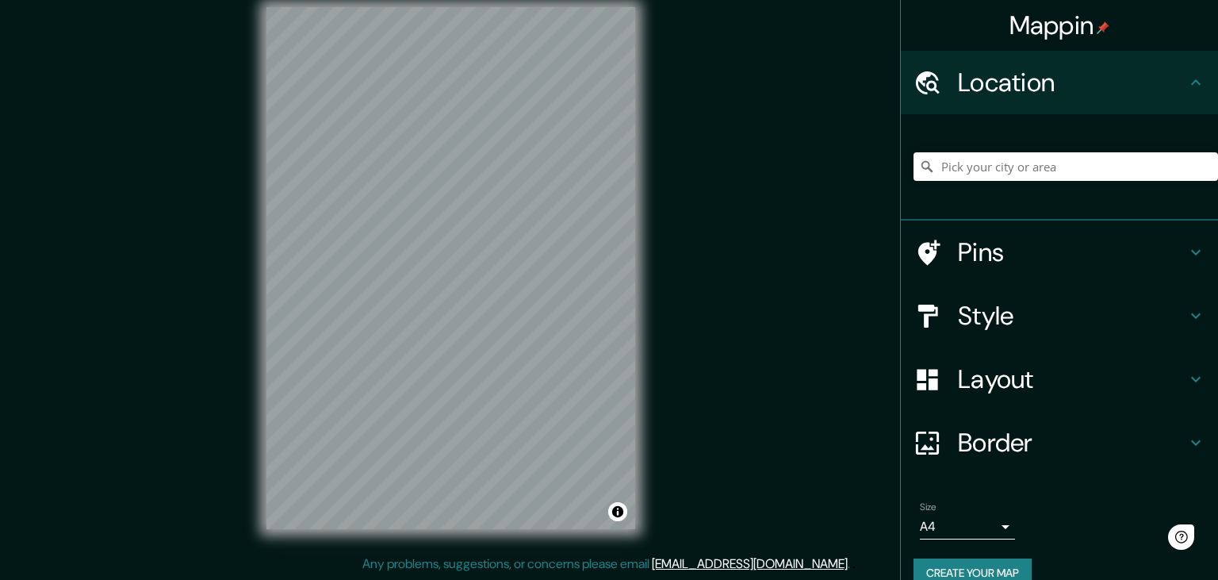
scroll to position [25, 0]
